Goal: Transaction & Acquisition: Subscribe to service/newsletter

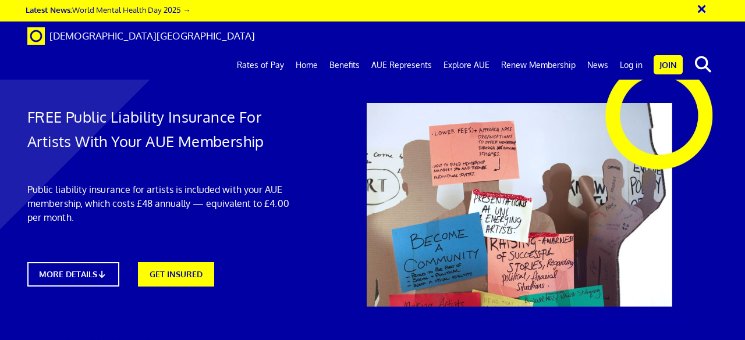
scroll to position [0, 2]
click at [299, 51] on link "Home" at bounding box center [307, 65] width 34 height 29
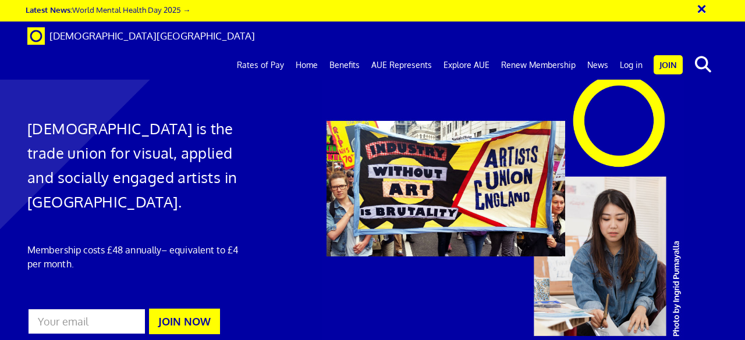
scroll to position [628, 0]
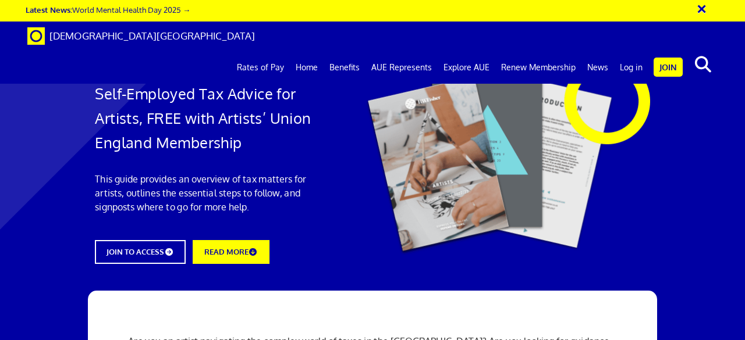
scroll to position [116, 0]
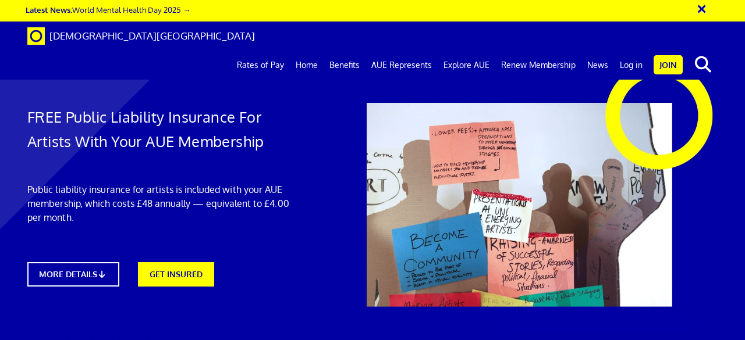
scroll to position [0, 2]
click at [106, 266] on link "MORE DETAILS" at bounding box center [73, 274] width 92 height 24
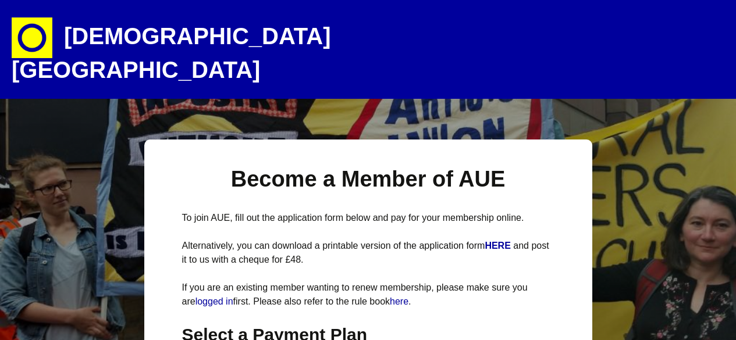
select select
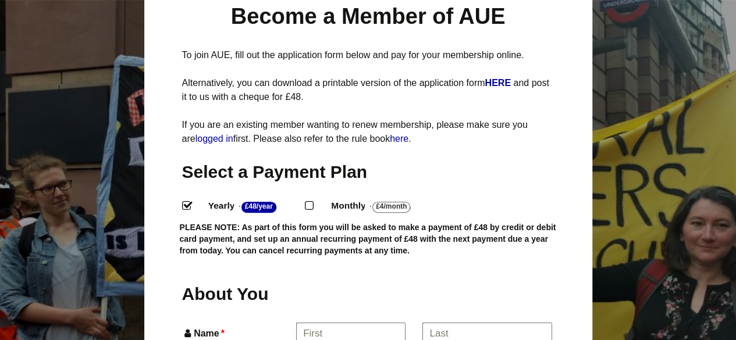
scroll to position [186, 0]
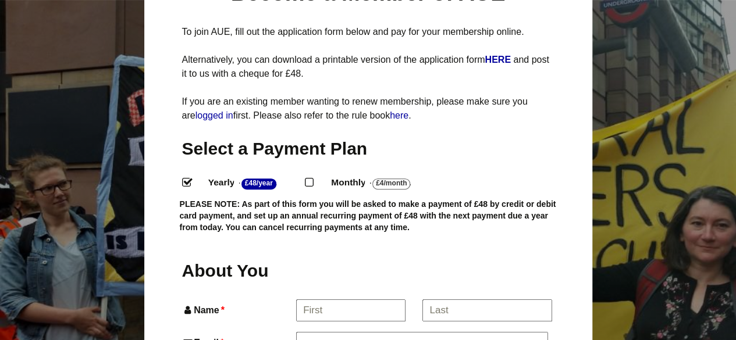
click at [312, 178] on input "Monthly - £4/Month ." at bounding box center [309, 182] width 8 height 8
radio input "true"
